Goal: Task Accomplishment & Management: Use online tool/utility

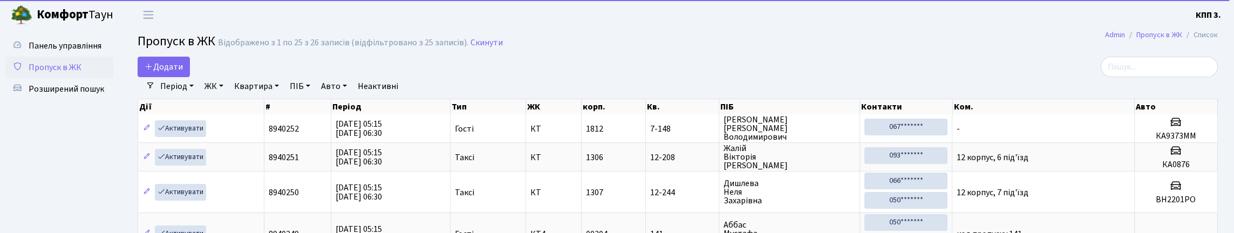
select select "25"
click at [1192, 74] on input "search" at bounding box center [1159, 67] width 117 height 21
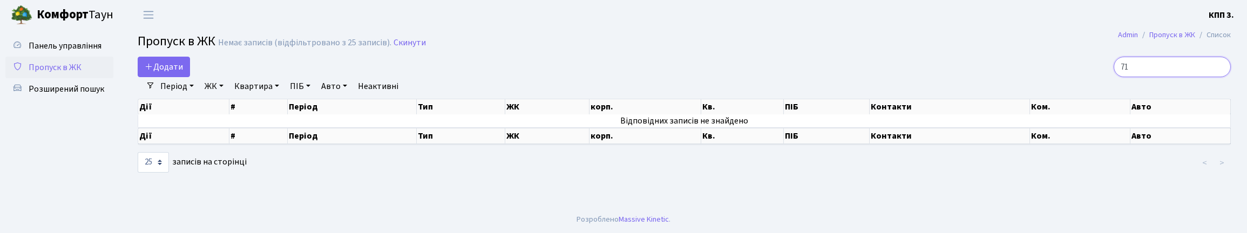
type input "7"
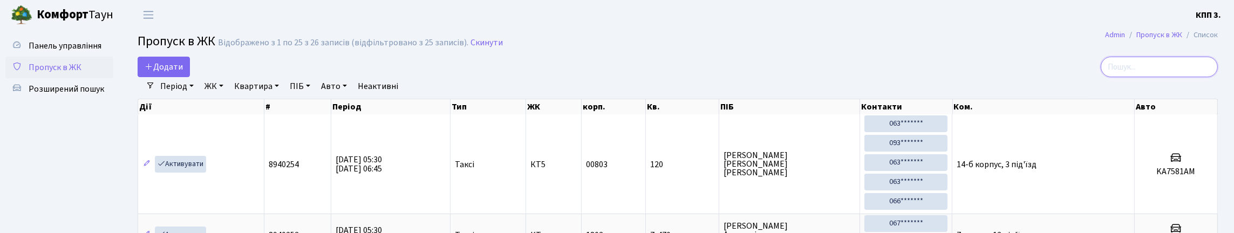
click at [1167, 77] on input "search" at bounding box center [1159, 67] width 117 height 21
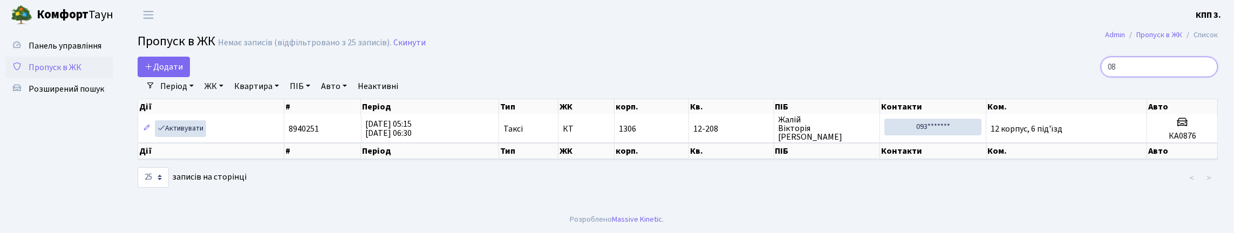
type input "0"
type input "1"
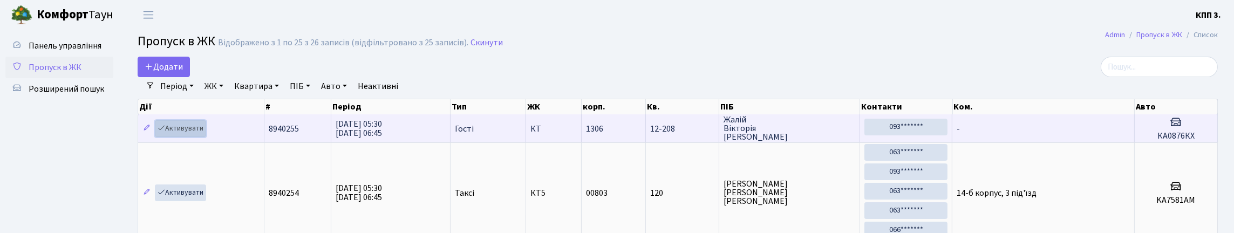
click at [193, 137] on link "Активувати" at bounding box center [180, 128] width 51 height 17
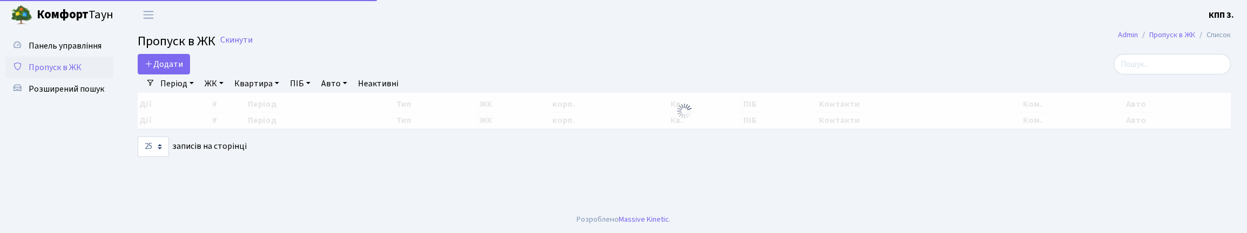
select select "25"
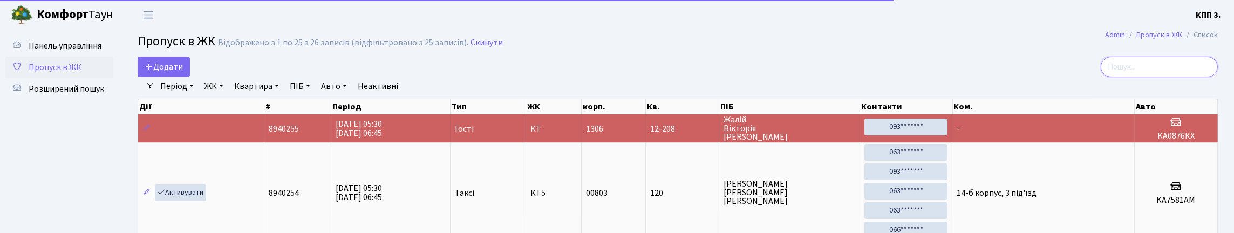
click at [1209, 74] on input "search" at bounding box center [1159, 67] width 117 height 21
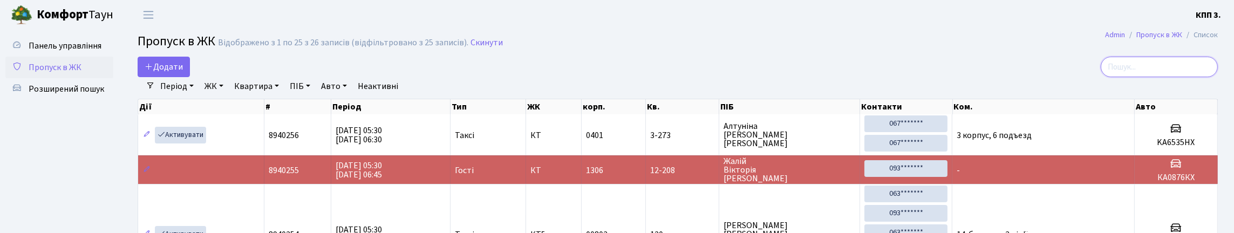
click at [1172, 72] on input "search" at bounding box center [1159, 67] width 117 height 21
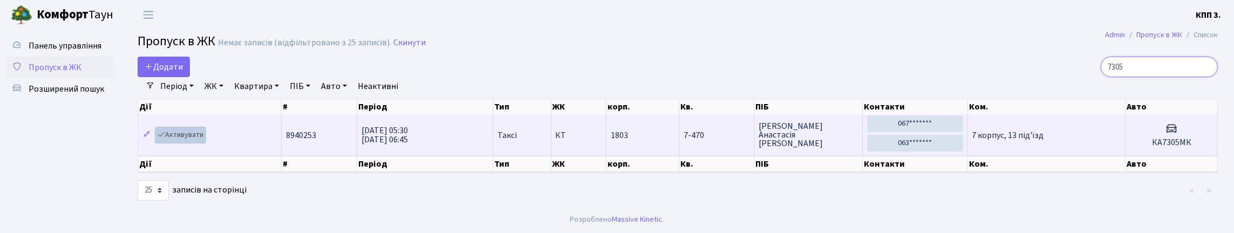
type input "7305"
click at [196, 144] on link "Активувати" at bounding box center [180, 135] width 51 height 17
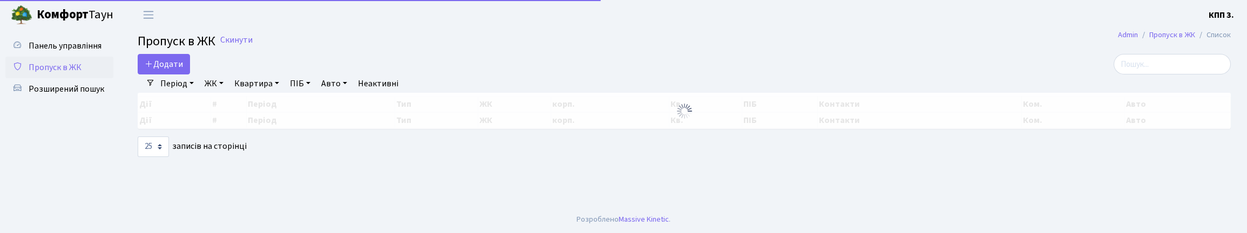
select select "25"
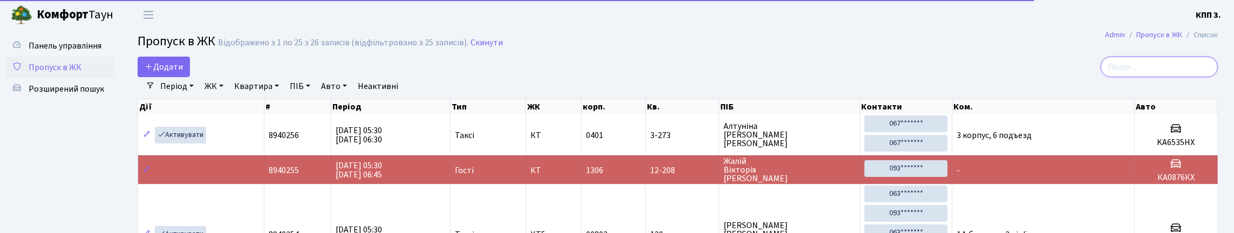
click at [1136, 71] on input "search" at bounding box center [1159, 67] width 117 height 21
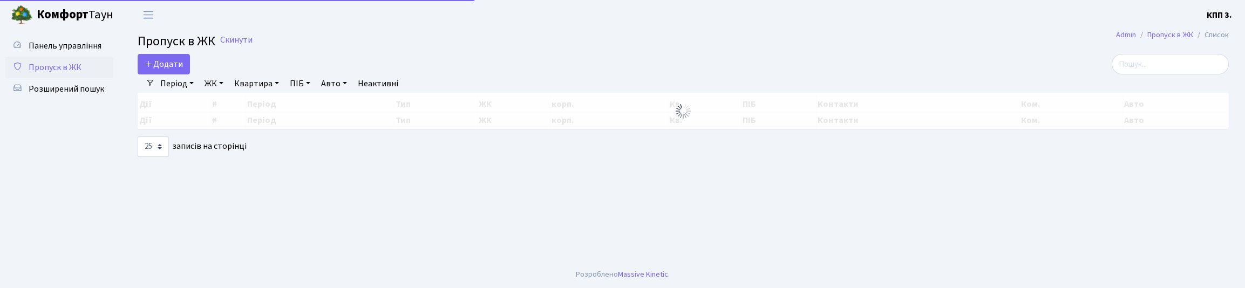
select select "25"
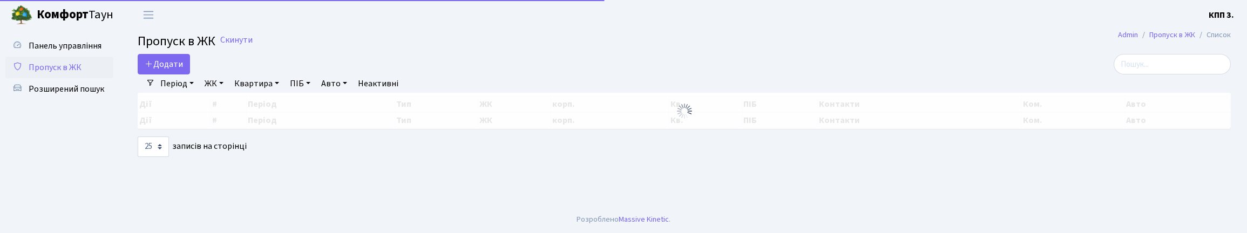
select select "25"
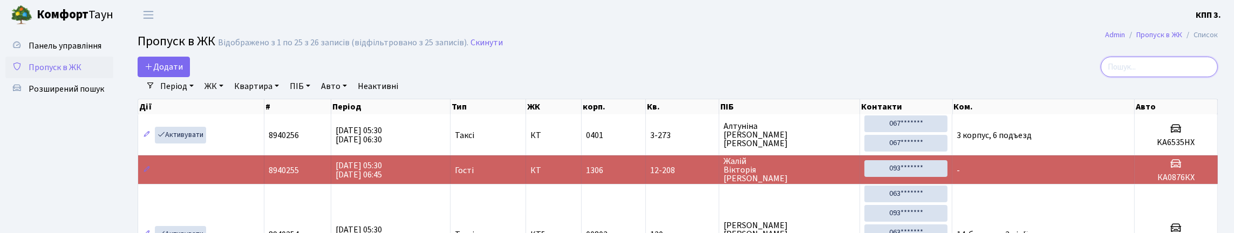
click at [1150, 77] on input "search" at bounding box center [1159, 67] width 117 height 21
click at [1131, 74] on input "search" at bounding box center [1159, 67] width 117 height 21
click at [1183, 77] on input "search" at bounding box center [1159, 67] width 117 height 21
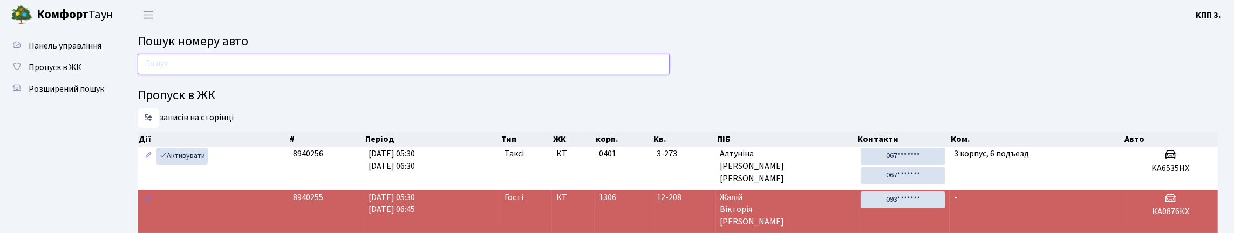
click at [190, 74] on input "text" at bounding box center [404, 64] width 532 height 21
